Goal: Task Accomplishment & Management: Use online tool/utility

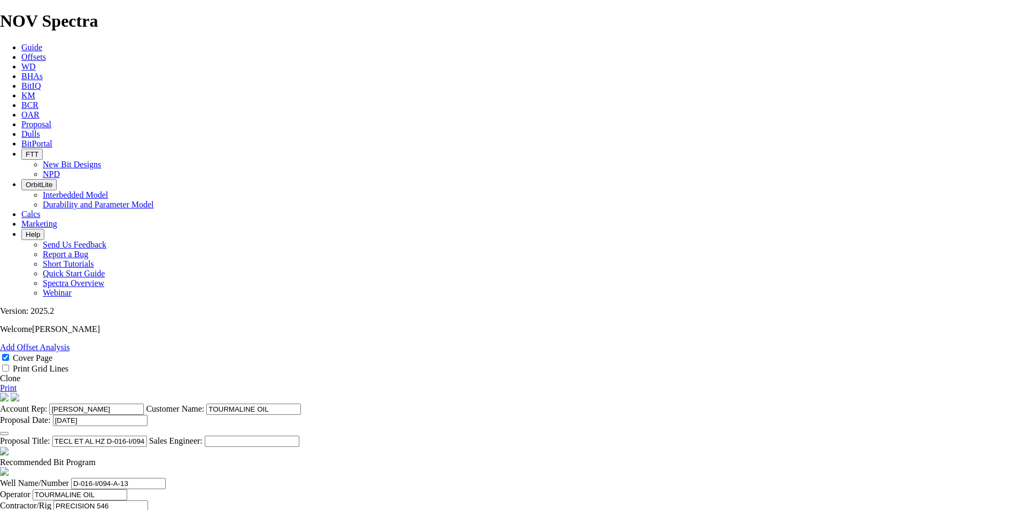
select select "field"
select select "location"
select select "province"
click at [21, 120] on icon at bounding box center [21, 124] width 0 height 9
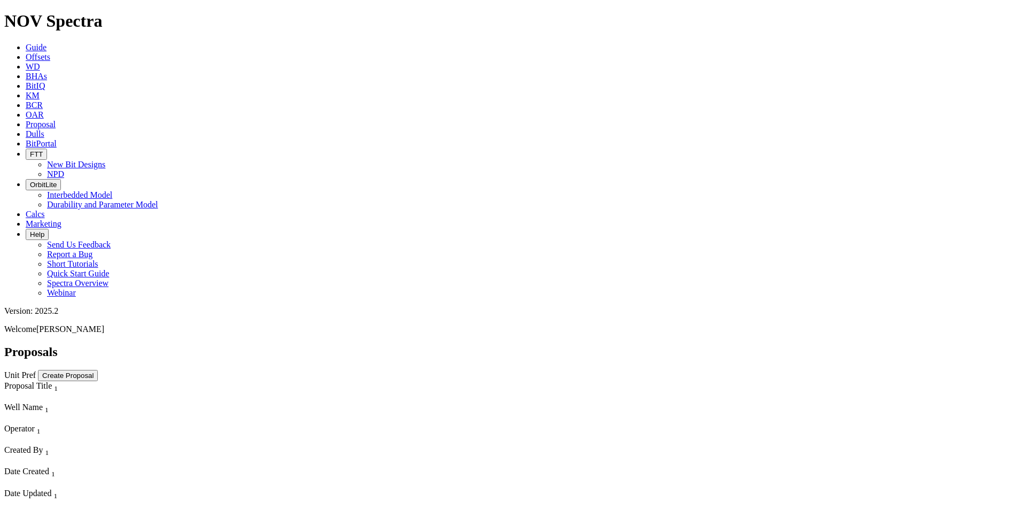
select select "field"
select select "location"
select select "province"
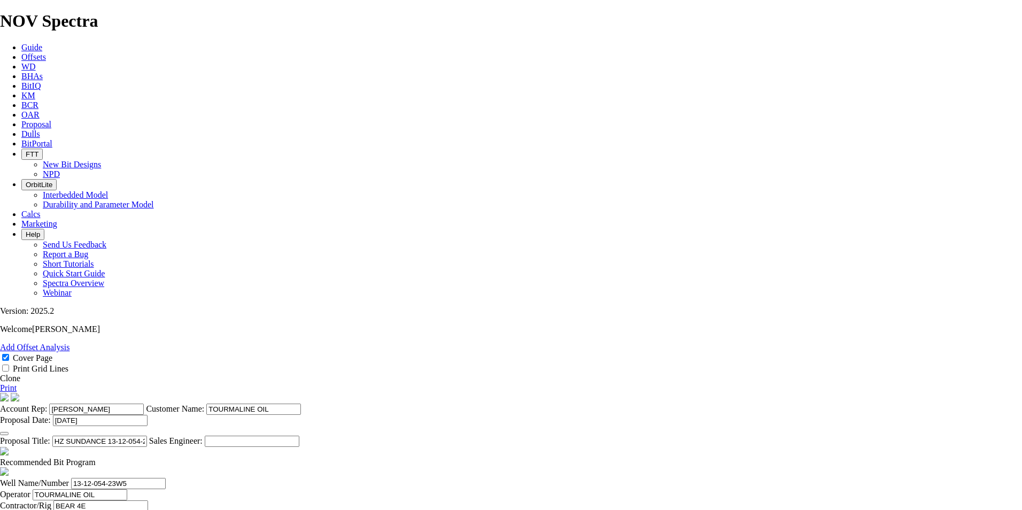
click at [20, 374] on link "Clone" at bounding box center [10, 378] width 20 height 9
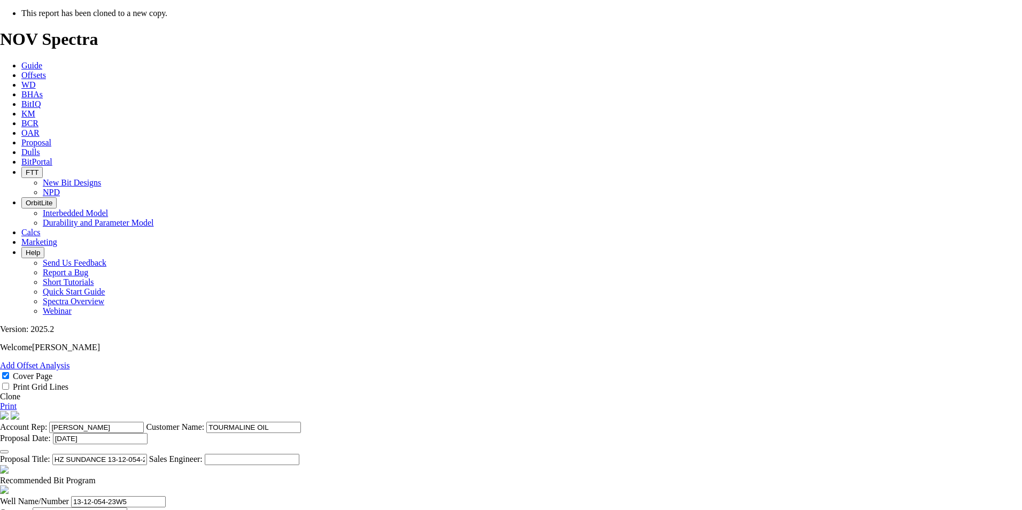
select select "field"
select select "location"
select select "province"
click at [9, 450] on button "button" at bounding box center [4, 451] width 9 height 3
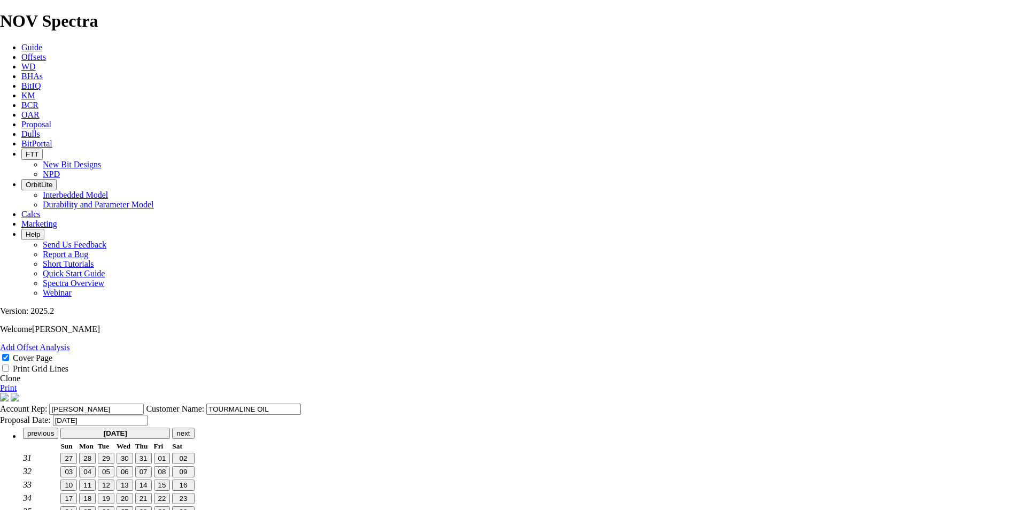
scroll to position [0, 0]
type input "[DATE]"
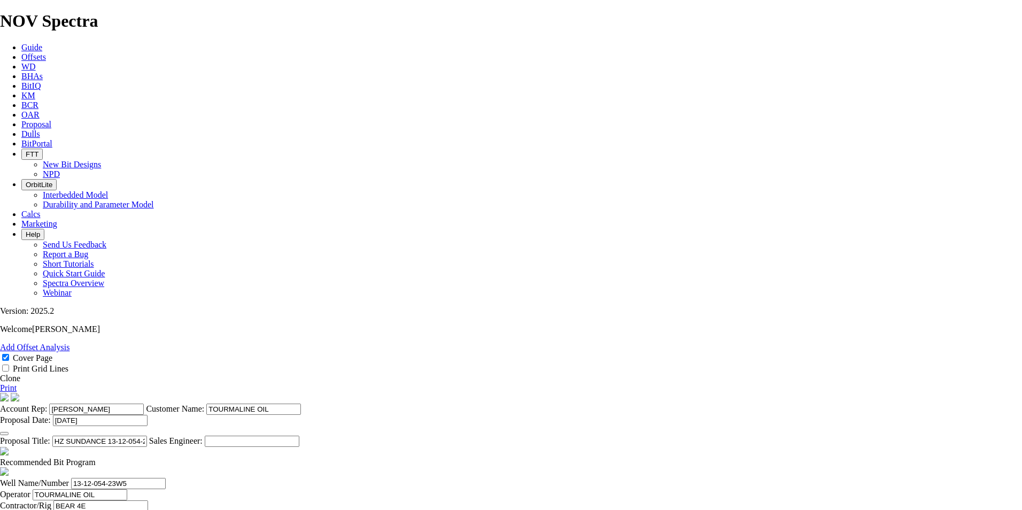
scroll to position [214, 0]
type input "[DATE]"
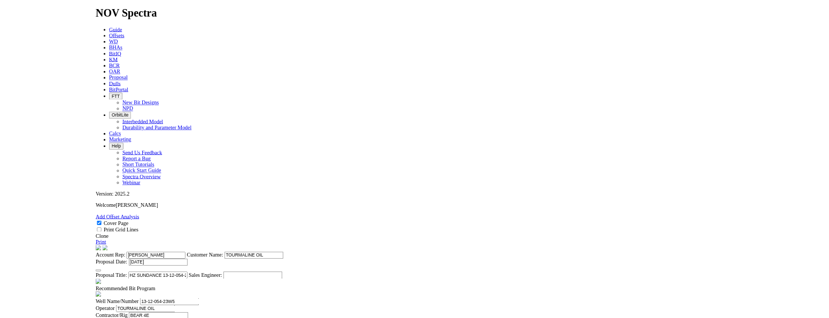
scroll to position [107, 0]
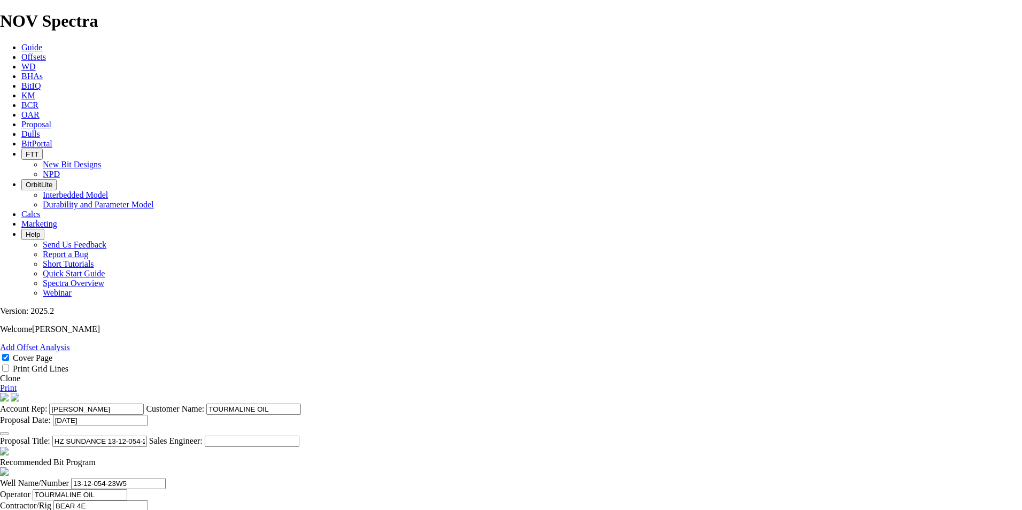
click at [96, 457] on span at bounding box center [96, 461] width 0 height 9
checkbox input "false"
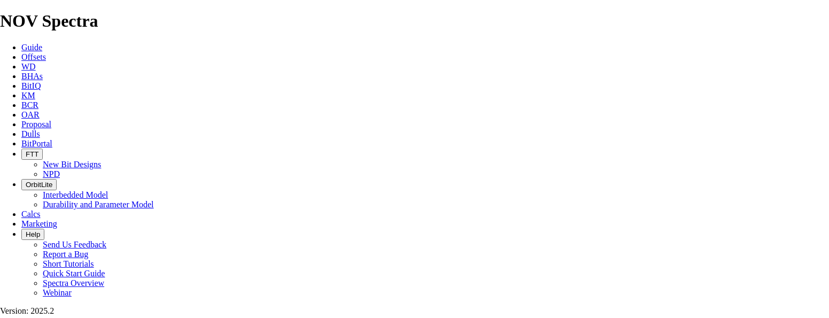
scroll to position [160, 0]
drag, startPoint x: 486, startPoint y: 247, endPoint x: 314, endPoint y: 244, distance: 171.6
drag, startPoint x: 448, startPoint y: 141, endPoint x: 413, endPoint y: 140, distance: 35.3
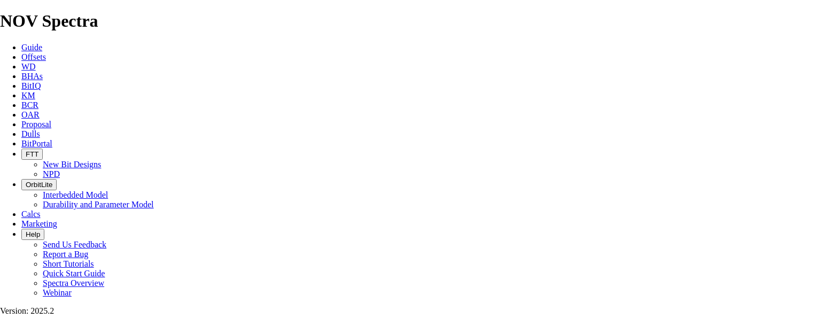
drag, startPoint x: 448, startPoint y: 88, endPoint x: 397, endPoint y: 85, distance: 50.8
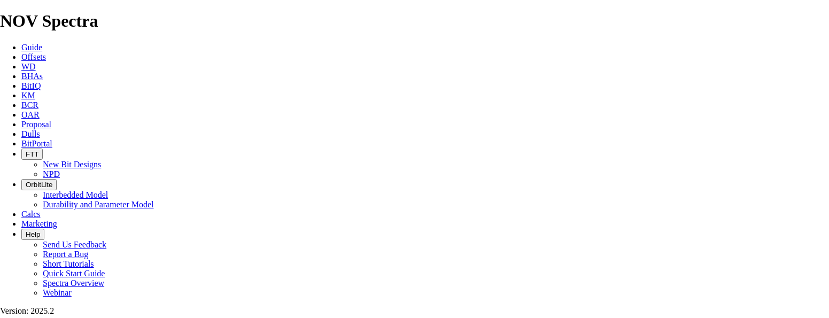
type input "02 HZ MINEHEAD 08-19-049-19W5 (2 [PERSON_NAME])"
drag, startPoint x: 215, startPoint y: 235, endPoint x: 148, endPoint y: 231, distance: 66.9
paste input "08-19-049-19"
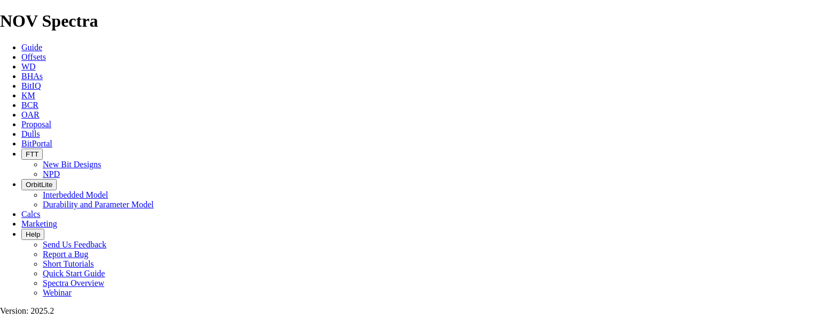
type input "08-19-049-19W5/02"
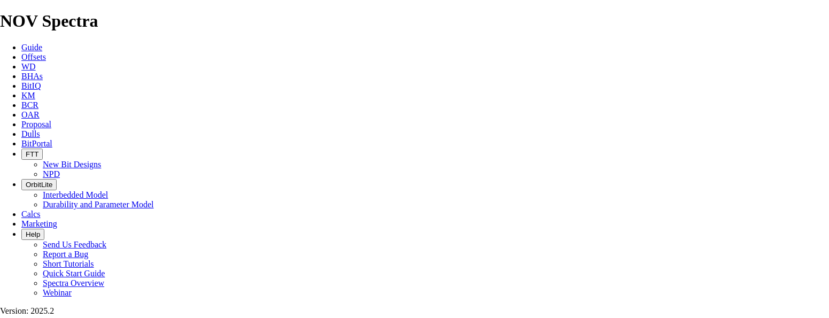
type input "BEAR 1"
type input "[DATE]"
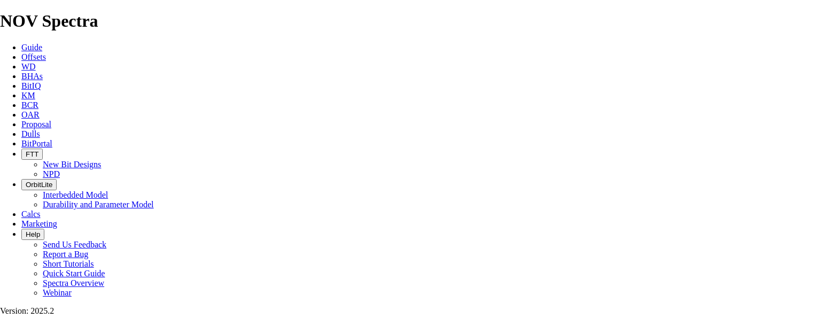
drag, startPoint x: 353, startPoint y: 149, endPoint x: 335, endPoint y: 150, distance: 18.2
type input "615"
type input "6.833"
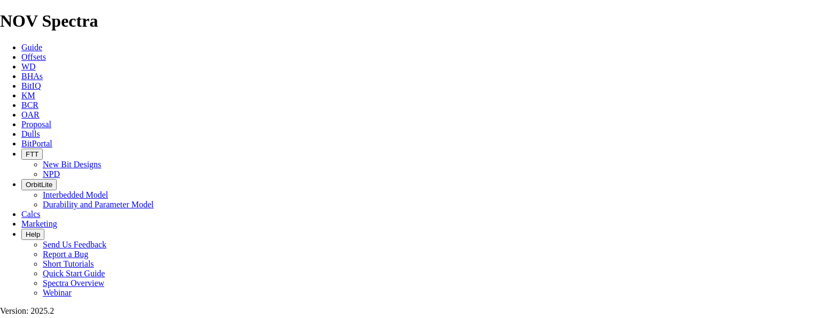
type input "90"
drag, startPoint x: 305, startPoint y: 176, endPoint x: 242, endPoint y: 177, distance: 63.1
type input "TKC66-CX1"
drag, startPoint x: 353, startPoint y: 180, endPoint x: 329, endPoint y: 181, distance: 24.1
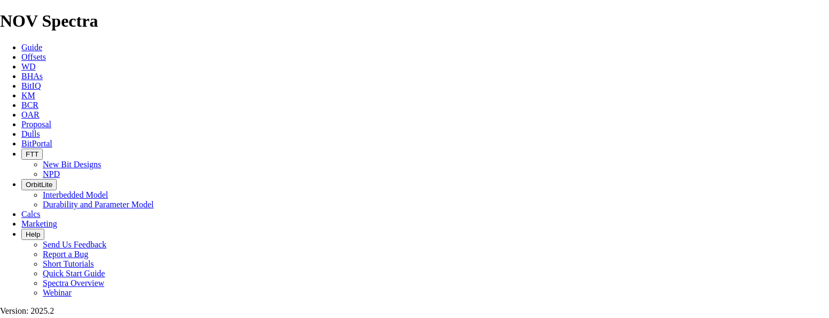
type input "2201"
type input "55"
type input "1586"
type input "222.3"
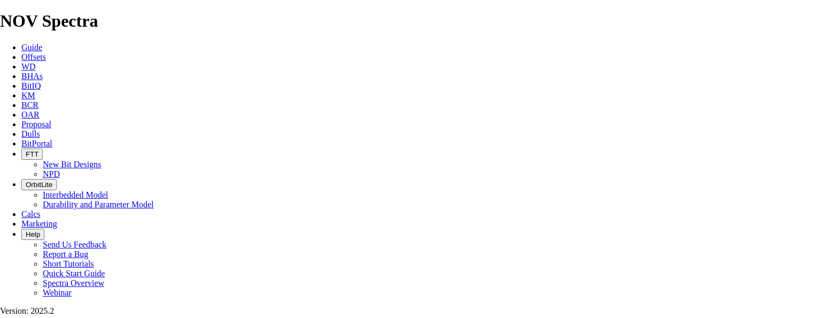
type input "28.836363636363636"
type input "1"
type input "28750"
drag, startPoint x: 351, startPoint y: 202, endPoint x: 314, endPoint y: 206, distance: 37.7
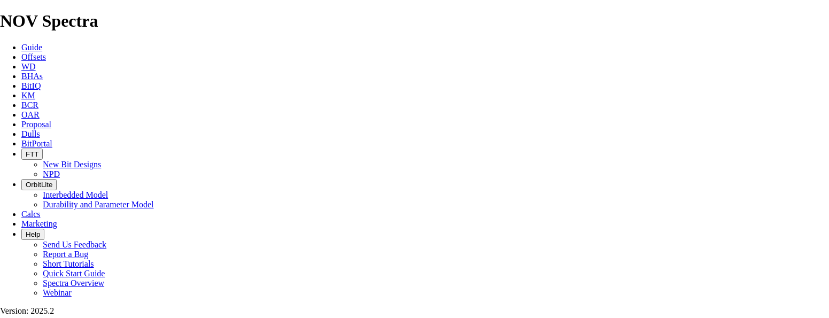
type input "5833"
type input "3632"
type input "145.28"
type input "17000"
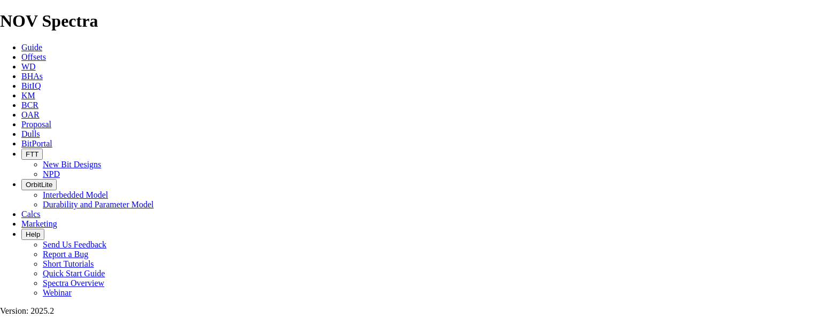
type input "19000"
drag, startPoint x: 420, startPoint y: 175, endPoint x: 374, endPoint y: 181, distance: 45.9
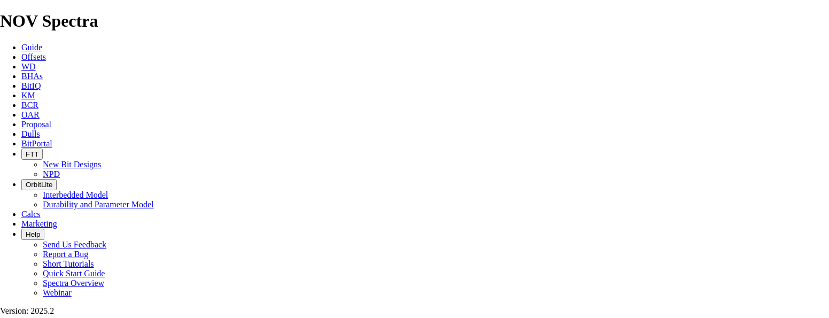
type input "1586"
type input "28.836"
type input "55"
drag, startPoint x: 587, startPoint y: 78, endPoint x: 489, endPoint y: 84, distance: 98.5
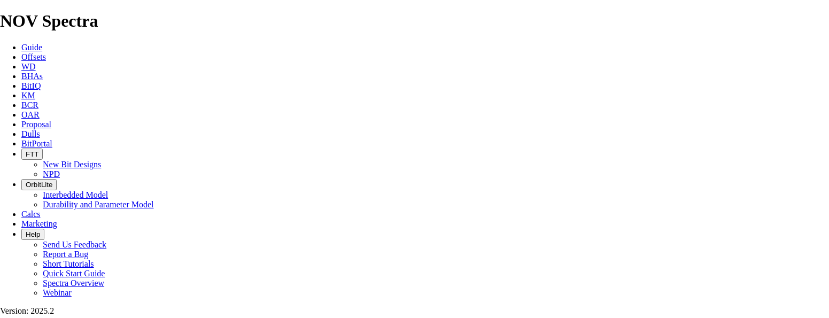
type input "11-16-049-19W5"
drag, startPoint x: 525, startPoint y: 176, endPoint x: 499, endPoint y: 176, distance: 26.7
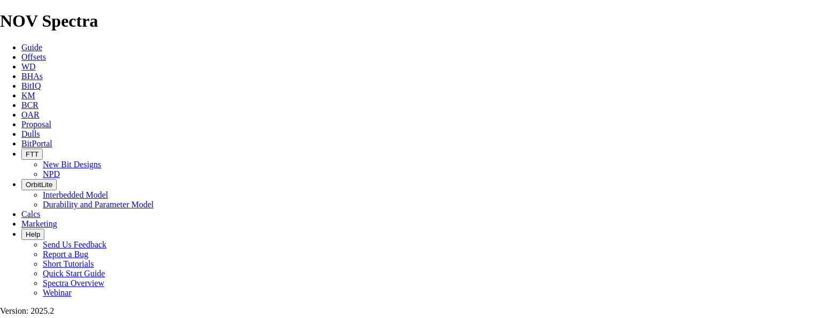
type input "60"
type input "26.433333333333334"
type input "55"
type input "28.836"
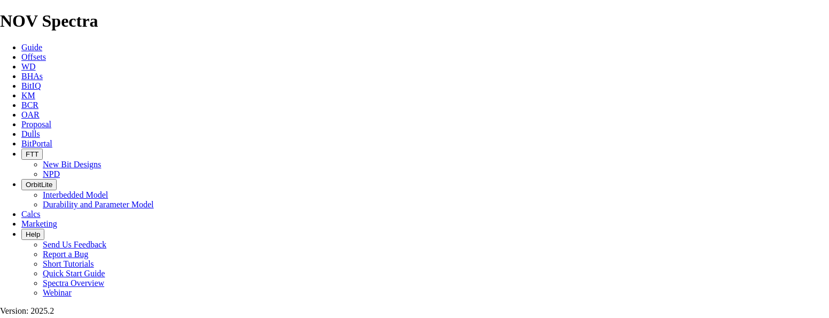
type input "55"
drag, startPoint x: 526, startPoint y: 203, endPoint x: 490, endPoint y: 209, distance: 36.9
type input "28"
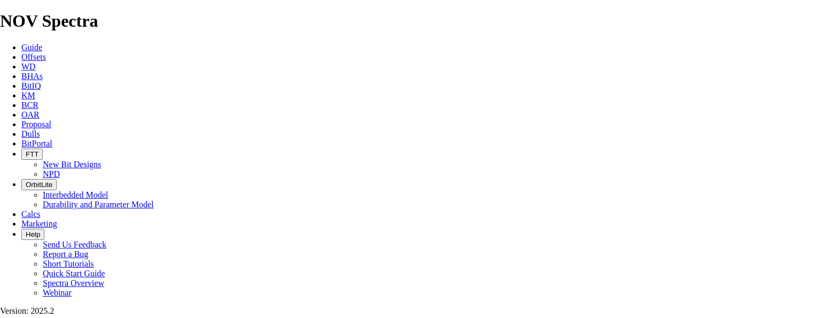
drag, startPoint x: 454, startPoint y: 201, endPoint x: 928, endPoint y: 235, distance: 475.2
type input "129.714"
type input "28"
